Goal: Information Seeking & Learning: Learn about a topic

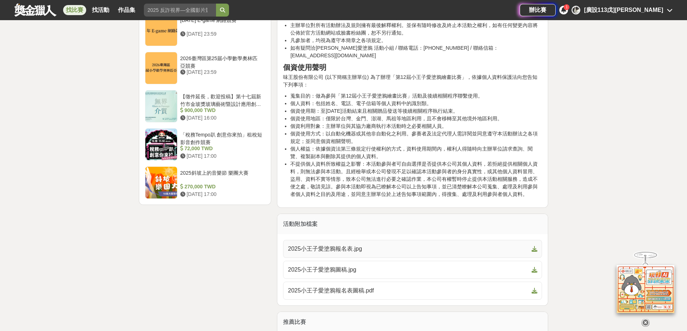
scroll to position [937, 0]
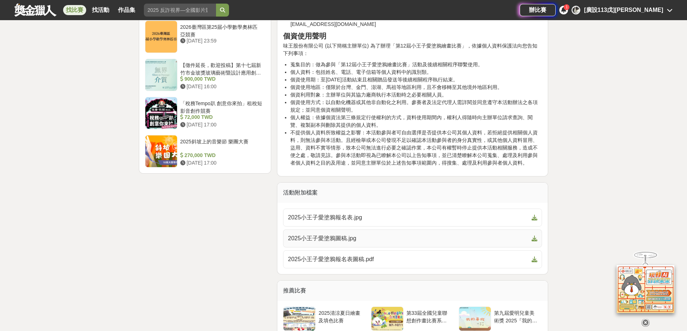
drag, startPoint x: 426, startPoint y: 236, endPoint x: 439, endPoint y: 225, distance: 17.1
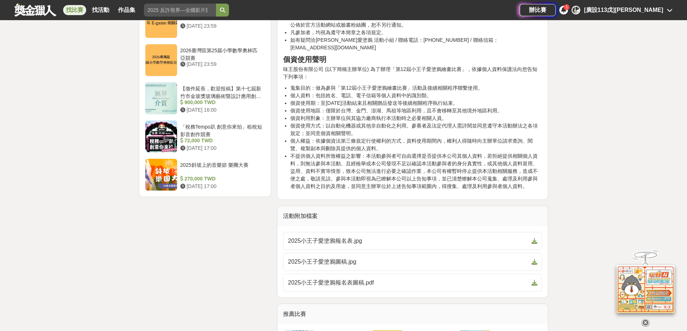
scroll to position [901, 0]
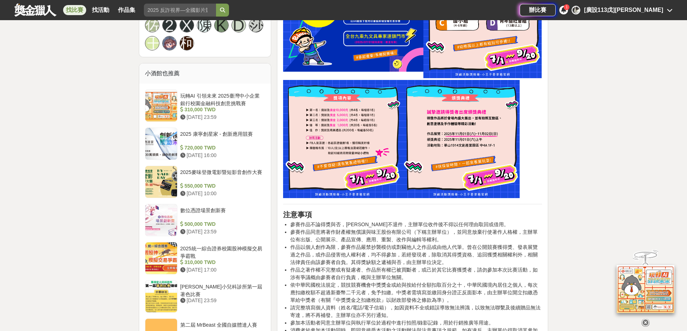
drag, startPoint x: 365, startPoint y: 65, endPoint x: 400, endPoint y: 58, distance: 35.9
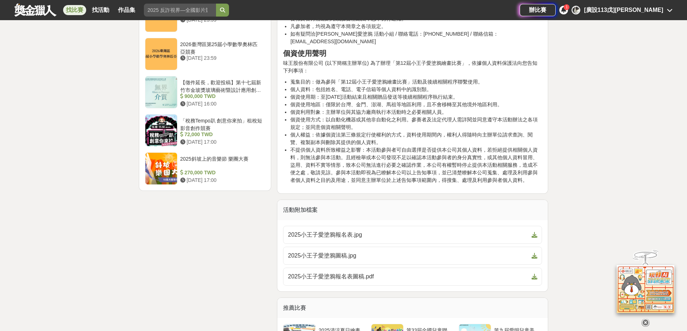
scroll to position [957, 0]
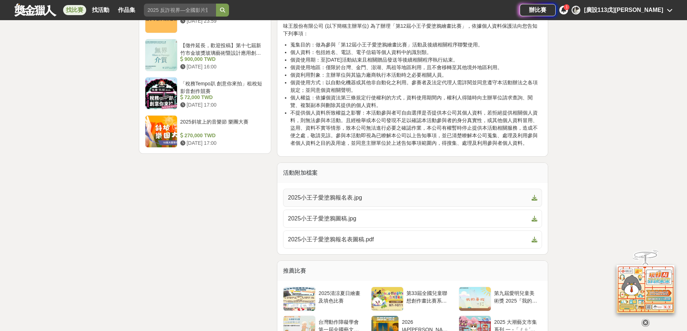
click at [404, 194] on span "2025小王子愛塗鴉報名表.jpg" at bounding box center [408, 198] width 241 height 9
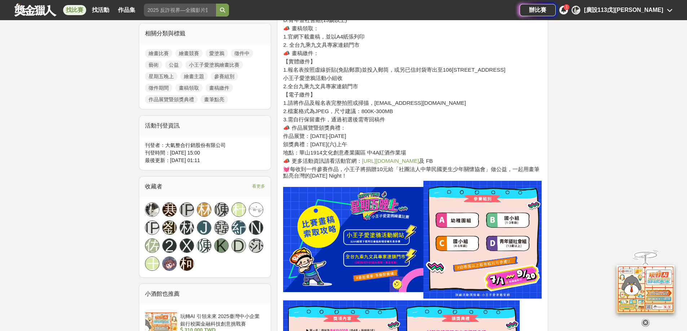
scroll to position [344, 0]
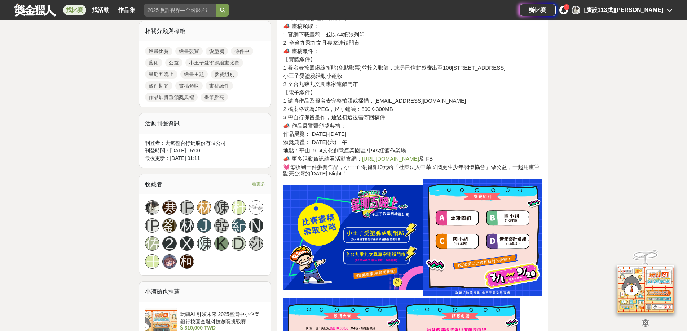
click at [257, 181] on span "看更多" at bounding box center [258, 184] width 13 height 8
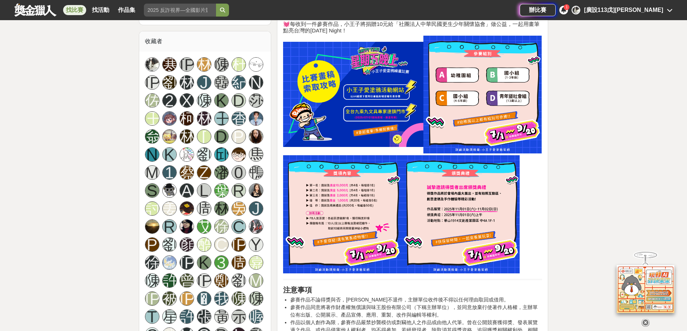
scroll to position [453, 0]
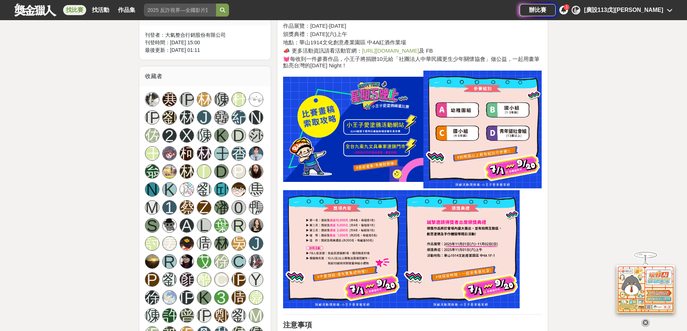
click at [255, 171] on img at bounding box center [256, 172] width 14 height 14
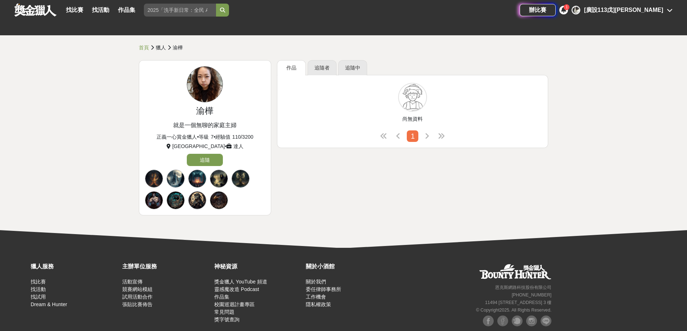
click at [207, 78] on img at bounding box center [204, 84] width 35 height 35
click at [350, 66] on link "追隨中" at bounding box center [352, 67] width 29 height 15
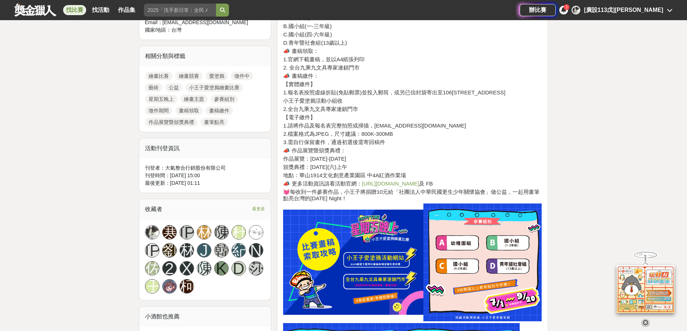
scroll to position [397, 0]
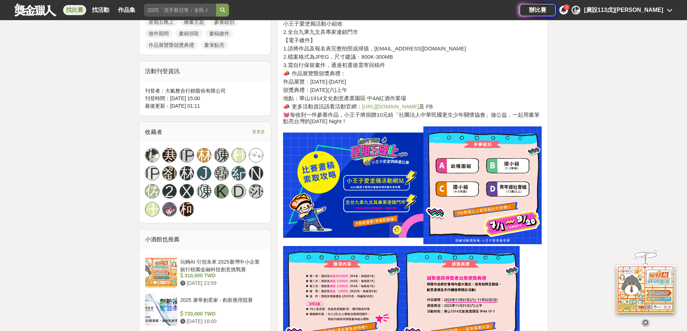
click at [153, 157] on img at bounding box center [152, 156] width 14 height 14
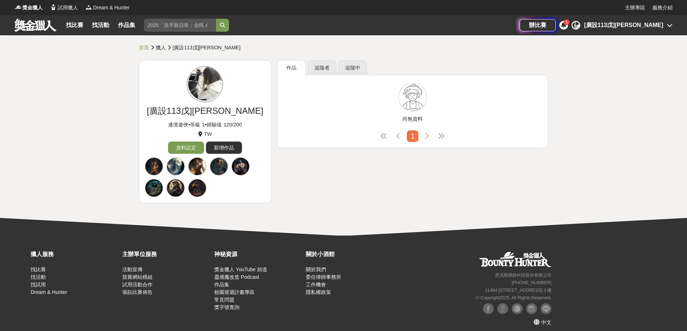
click at [199, 74] on img at bounding box center [204, 84] width 35 height 35
click at [190, 147] on link "資料設定" at bounding box center [186, 148] width 36 height 12
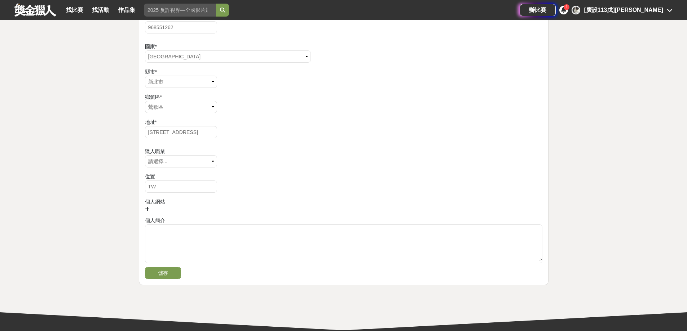
scroll to position [288, 0]
